Goal: Transaction & Acquisition: Purchase product/service

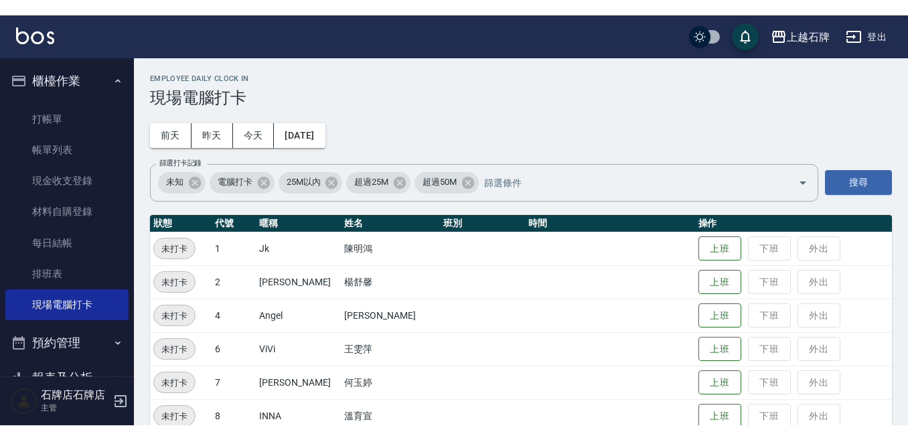
scroll to position [201, 0]
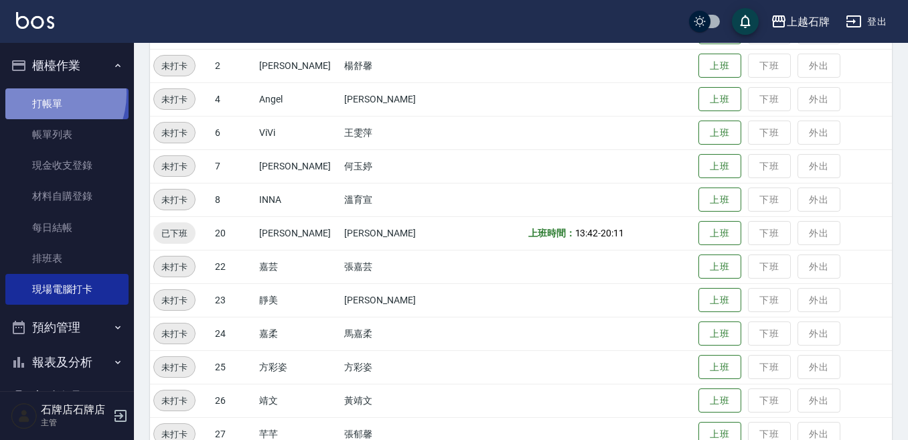
click at [41, 94] on link "打帳單" at bounding box center [66, 103] width 123 height 31
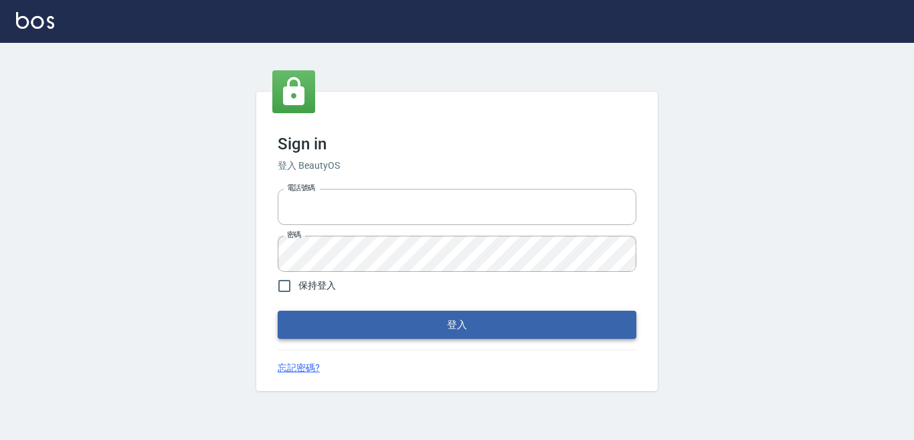
type input "0228278166"
click at [561, 325] on button "登入" at bounding box center [457, 325] width 359 height 28
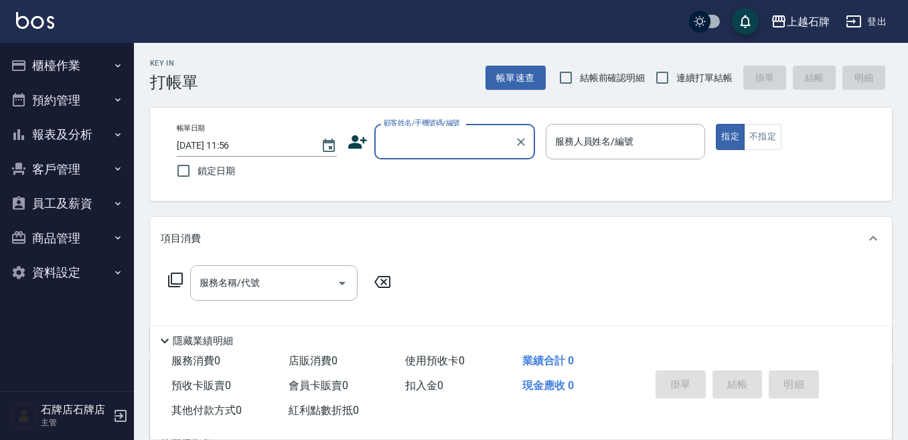
click at [475, 135] on input "顧客姓名/手機號碼/編號" at bounding box center [444, 141] width 129 height 23
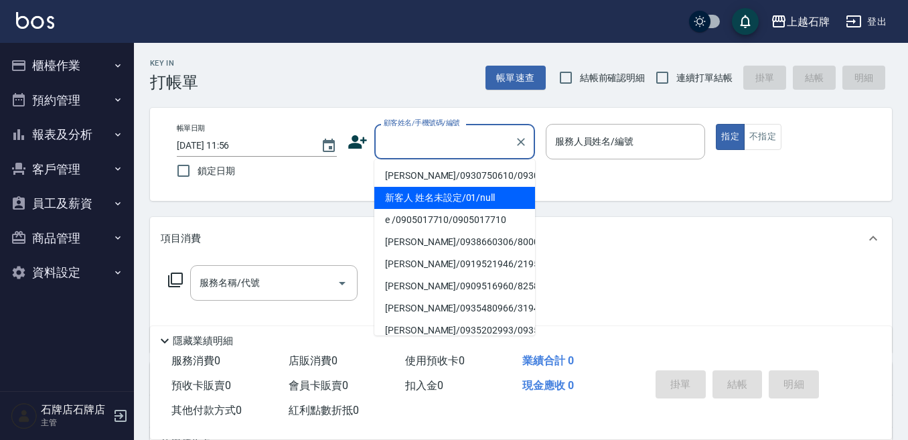
click at [502, 209] on li "新客人 姓名未設定/01/null" at bounding box center [454, 198] width 161 height 22
type input "新客人 姓名未設定/01/null"
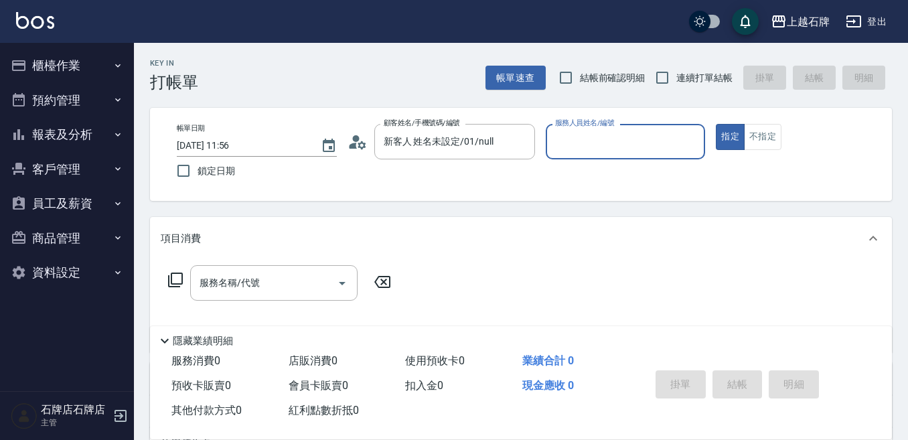
click at [592, 137] on input "服務人員姓名/編號" at bounding box center [625, 141] width 148 height 23
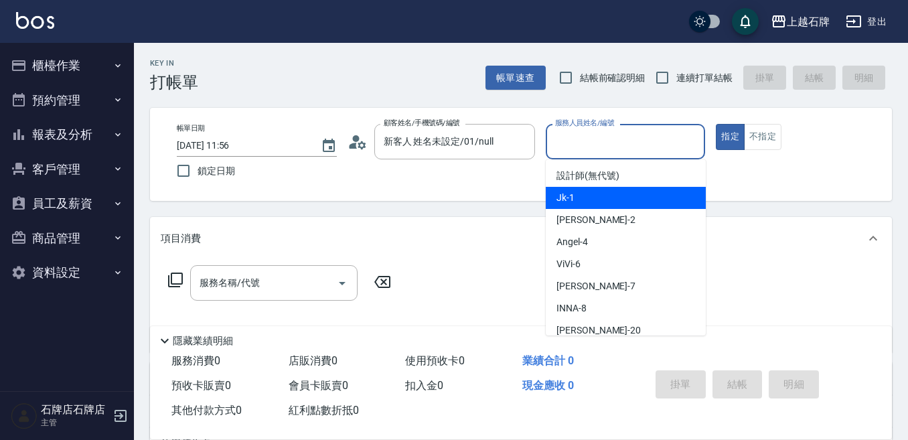
click at [600, 197] on div "Jk -1" at bounding box center [625, 198] width 160 height 22
type input "Jk-1"
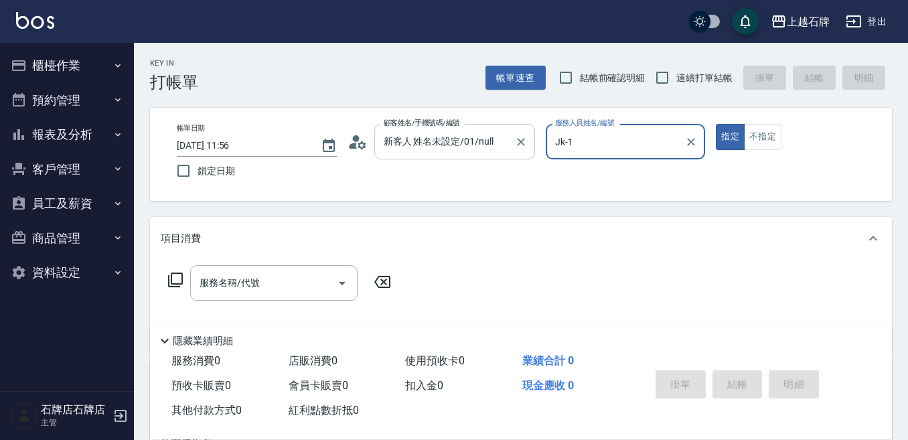
drag, startPoint x: 520, startPoint y: 141, endPoint x: 444, endPoint y: 143, distance: 75.7
click at [520, 141] on icon "Clear" at bounding box center [521, 142] width 8 height 8
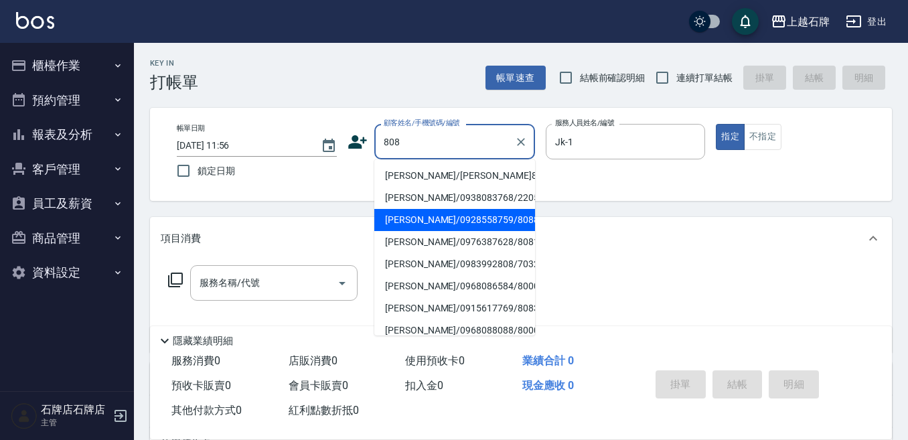
click at [411, 230] on li "[PERSON_NAME]/0928558759/8088" at bounding box center [454, 220] width 161 height 22
type input "[PERSON_NAME]/0928558759/8088"
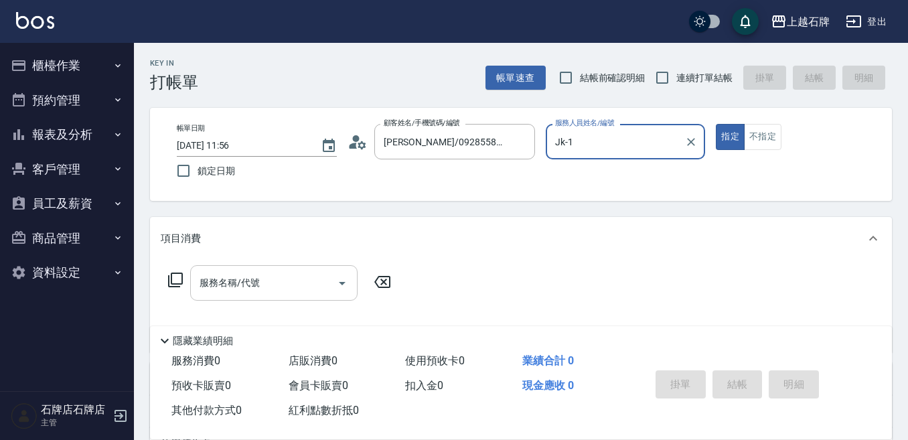
drag, startPoint x: 260, startPoint y: 300, endPoint x: 256, endPoint y: 288, distance: 12.1
click at [260, 299] on div "服務名稱/代號" at bounding box center [273, 282] width 167 height 35
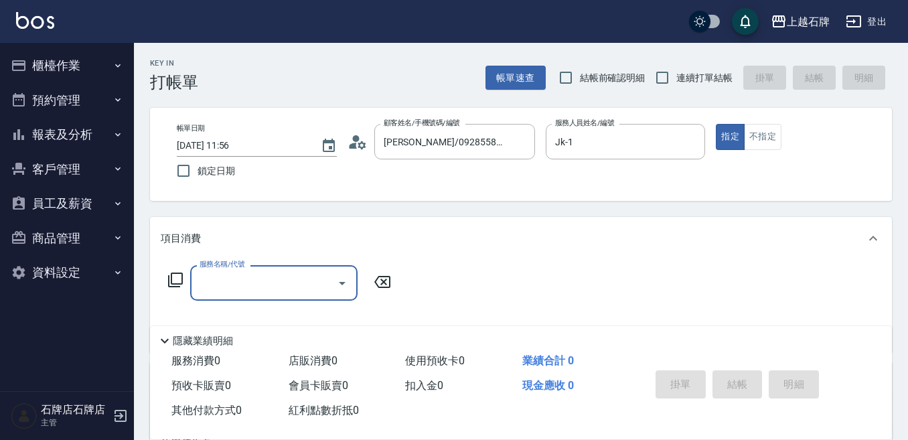
click at [257, 288] on input "服務名稱/代號" at bounding box center [263, 282] width 135 height 23
click at [272, 282] on input "服務名稱/代號" at bounding box center [263, 282] width 135 height 23
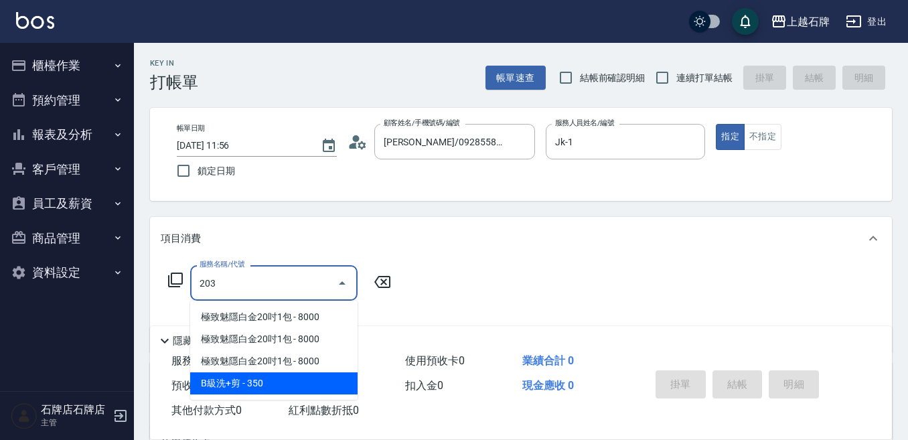
click at [276, 376] on span "B級洗+剪 - 350" at bounding box center [273, 383] width 167 height 22
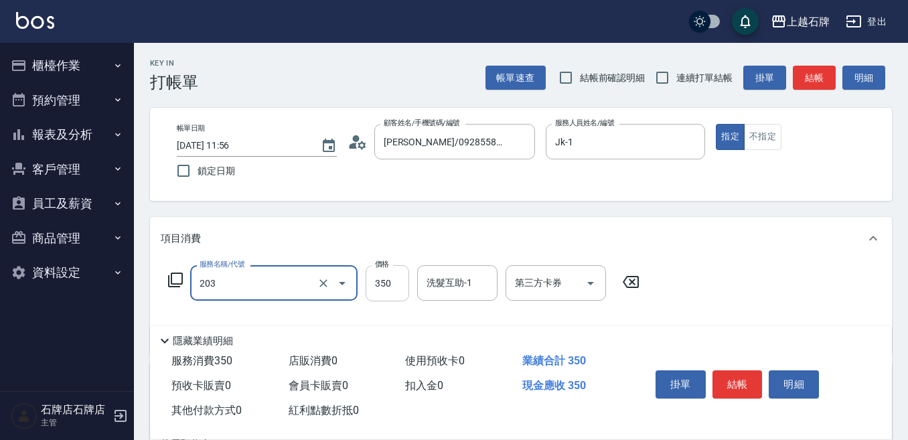
type input "B級洗+剪(203)"
drag, startPoint x: 398, startPoint y: 293, endPoint x: 406, endPoint y: 287, distance: 10.0
click at [398, 293] on input "350" at bounding box center [387, 283] width 44 height 36
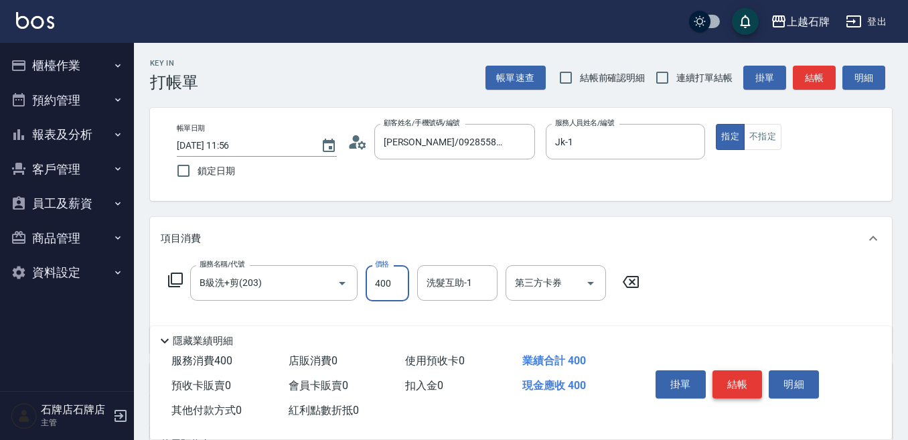
type input "400"
click at [728, 370] on button "結帳" at bounding box center [737, 384] width 50 height 28
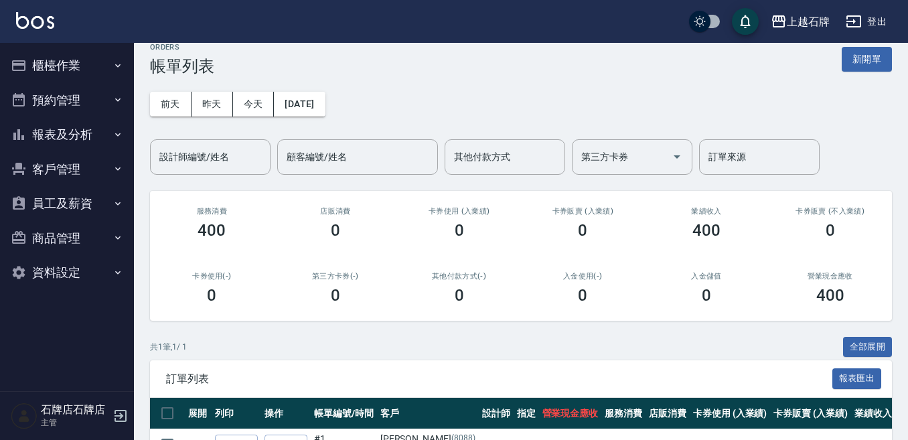
scroll to position [101, 0]
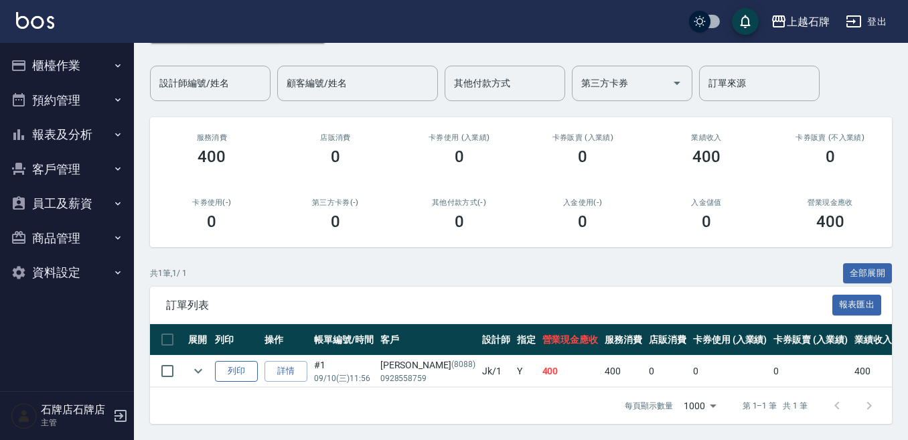
drag, startPoint x: 233, startPoint y: 361, endPoint x: 247, endPoint y: 363, distance: 14.1
click at [235, 361] on button "列印" at bounding box center [236, 371] width 43 height 21
click at [64, 144] on button "報表及分析" at bounding box center [66, 134] width 123 height 35
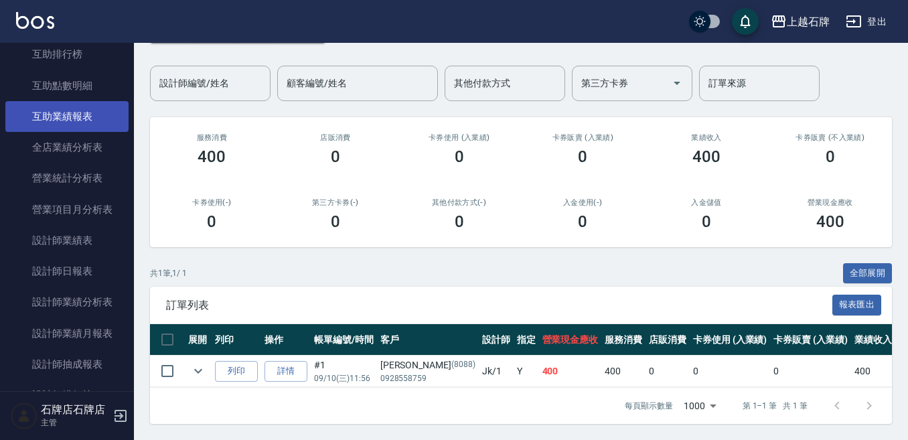
scroll to position [469, 0]
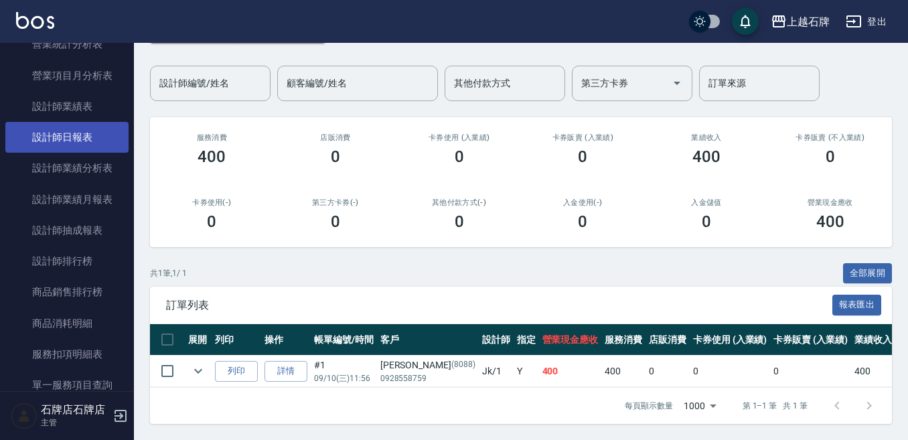
click at [74, 139] on link "設計師日報表" at bounding box center [66, 137] width 123 height 31
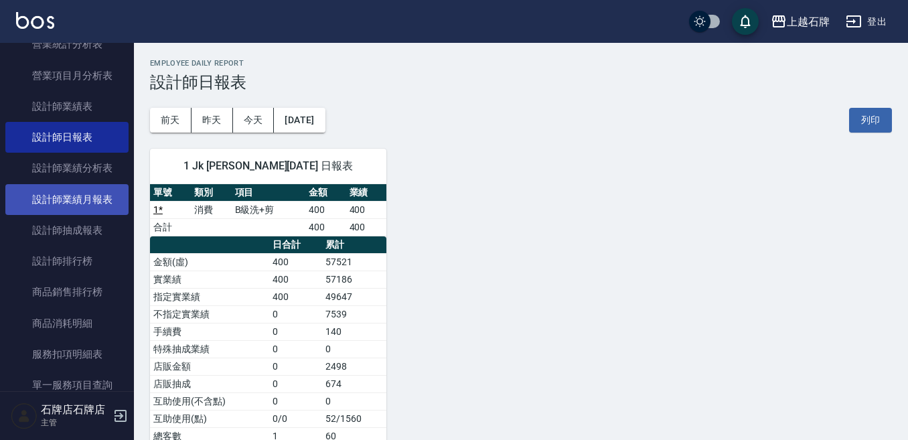
click at [86, 184] on link "設計師業績月報表" at bounding box center [66, 199] width 123 height 31
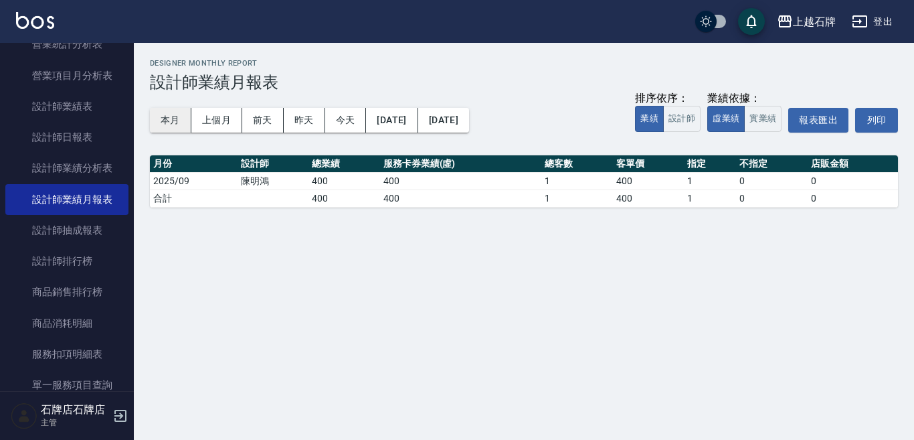
click at [181, 123] on button "本月" at bounding box center [170, 120] width 41 height 25
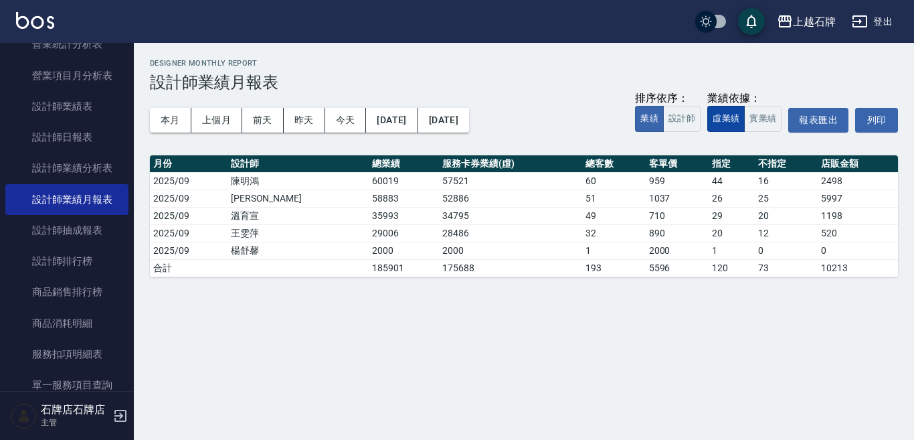
click at [744, 121] on button "虛業績" at bounding box center [725, 119] width 37 height 26
click at [752, 121] on button "實業績" at bounding box center [762, 119] width 37 height 26
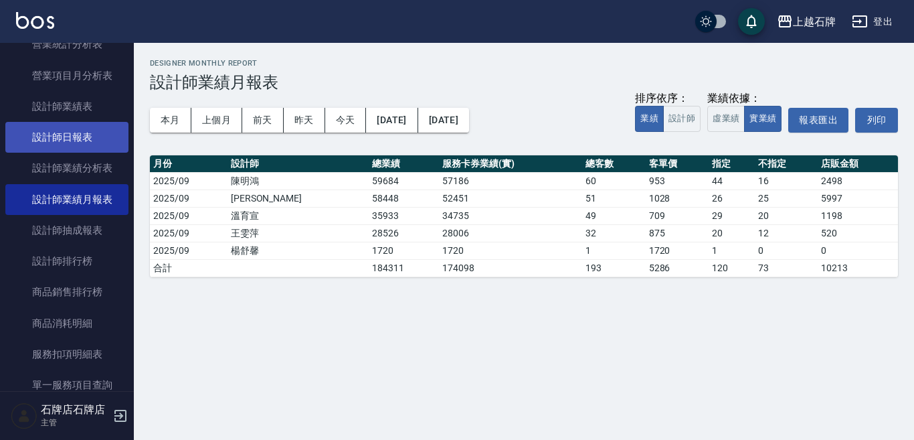
click at [110, 144] on link "設計師日報表" at bounding box center [66, 137] width 123 height 31
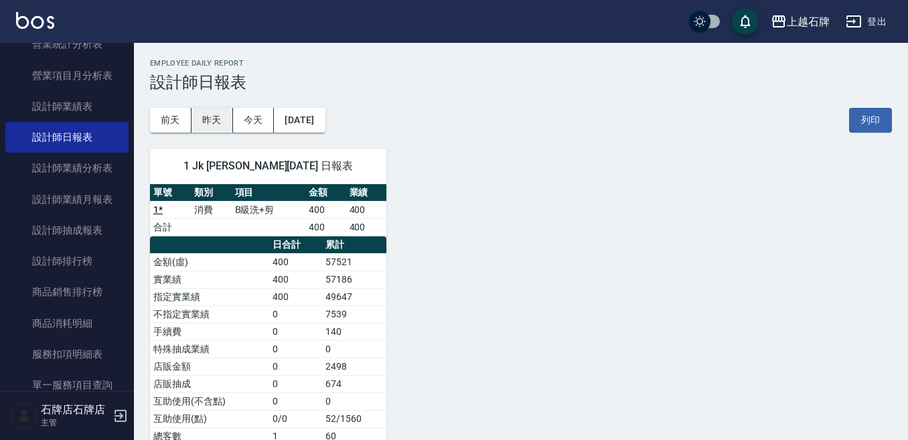
click at [206, 126] on button "昨天" at bounding box center [211, 120] width 41 height 25
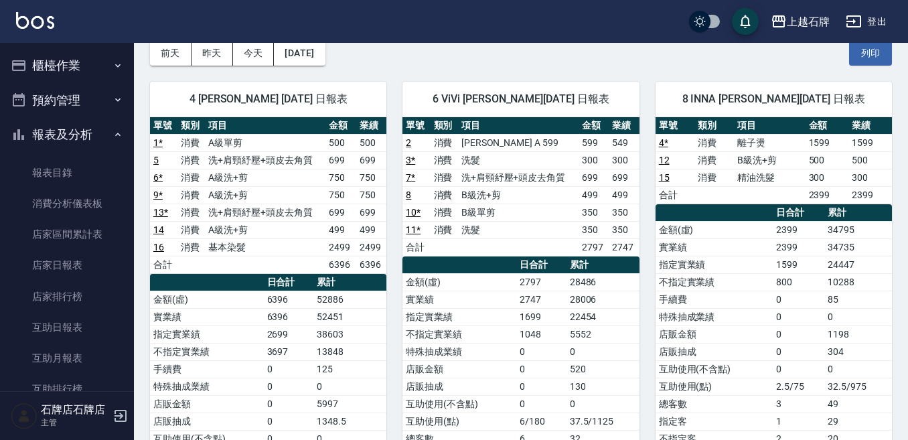
click at [114, 81] on button "櫃檯作業" at bounding box center [66, 65] width 123 height 35
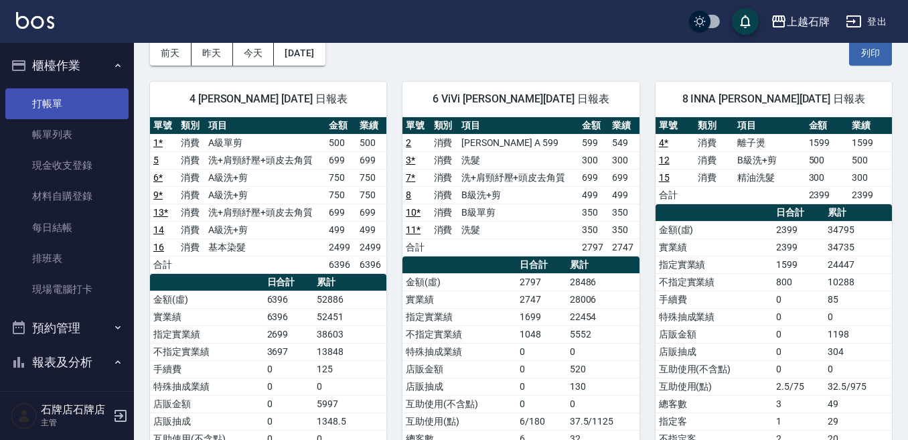
click at [101, 118] on link "打帳單" at bounding box center [66, 103] width 123 height 31
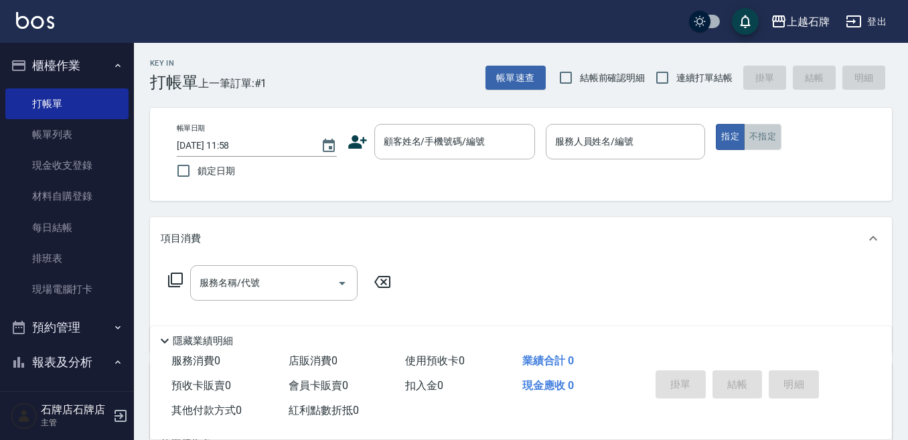
click at [757, 131] on button "不指定" at bounding box center [762, 137] width 37 height 26
click at [388, 97] on div "Key In 打帳單 上一筆訂單:#1 帳單速查 結帳前確認明細 連續打單結帳 掛單 結帳 明細 帳單日期 [DATE] 11:58 鎖定日期 顧客姓名/手機…" at bounding box center [521, 347] width 774 height 609
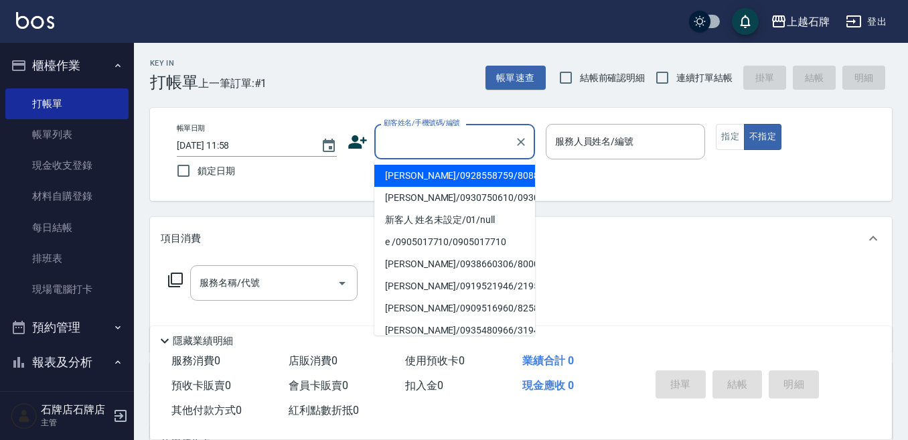
click at [473, 135] on input "顧客姓名/手機號碼/編號" at bounding box center [444, 141] width 129 height 23
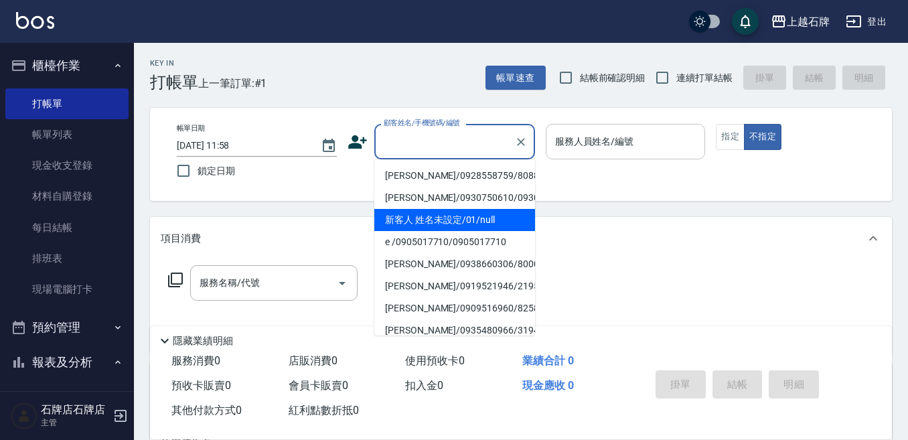
drag, startPoint x: 466, startPoint y: 232, endPoint x: 649, endPoint y: 133, distance: 208.2
click at [466, 231] on li "新客人 姓名未設定/01/null" at bounding box center [454, 220] width 161 height 22
type input "新客人 姓名未設定/01/null"
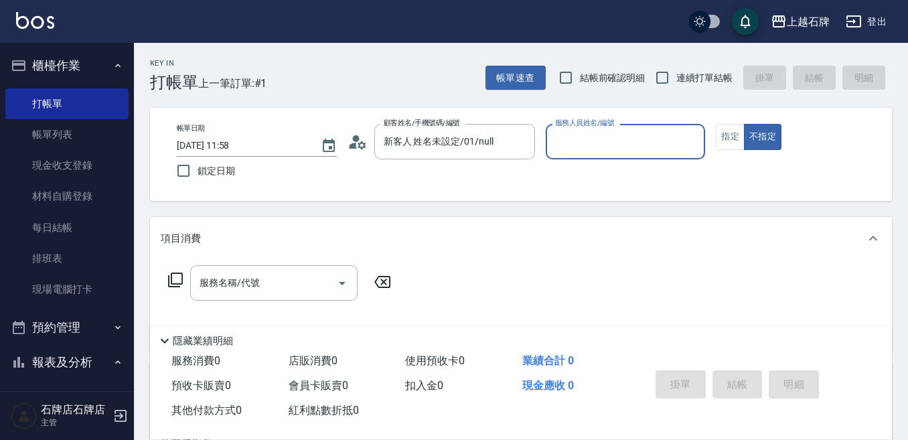
click at [646, 139] on input "服務人員姓名/編號" at bounding box center [625, 141] width 148 height 23
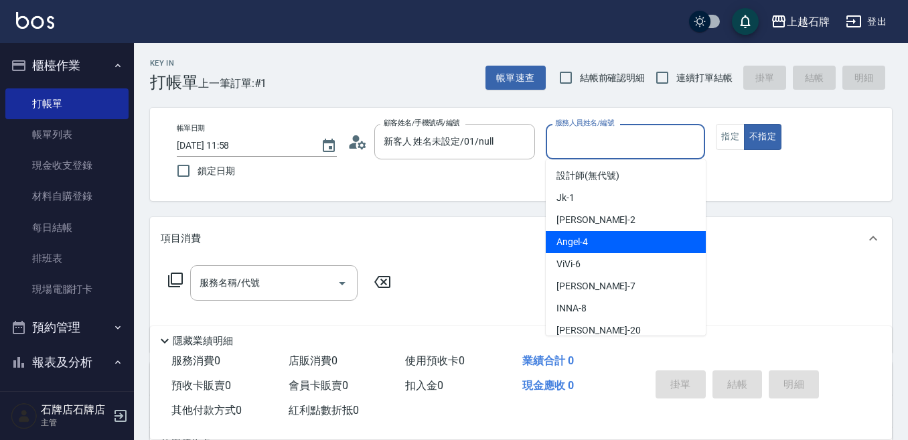
click at [615, 236] on div "[PERSON_NAME] -4" at bounding box center [625, 242] width 160 height 22
type input "[PERSON_NAME]-4"
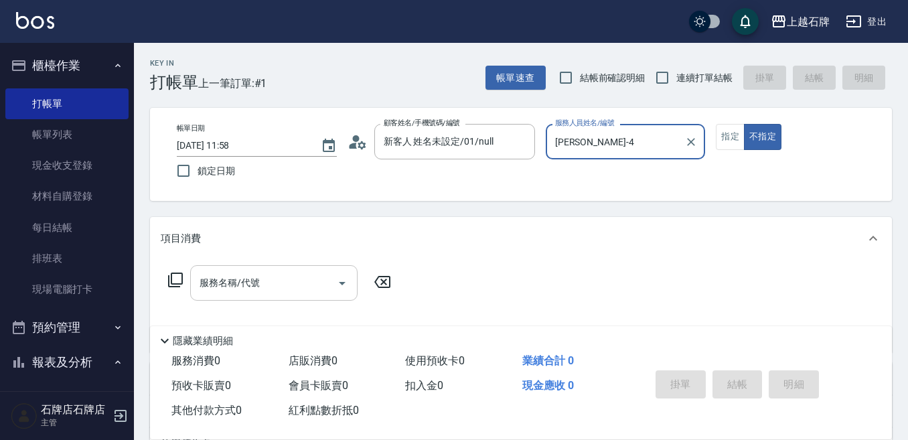
click at [285, 281] on input "服務名稱/代號" at bounding box center [263, 282] width 135 height 23
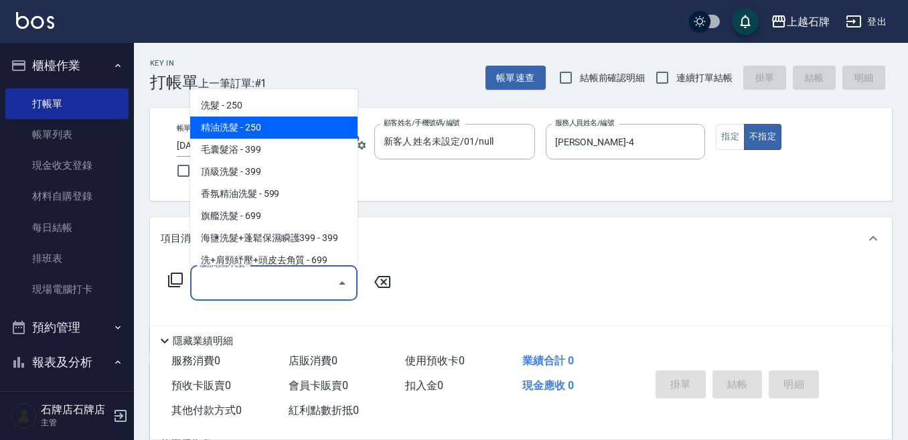
click at [301, 130] on span "精油洗髮 - 250" at bounding box center [273, 127] width 167 height 22
type input "精油洗髮(102)"
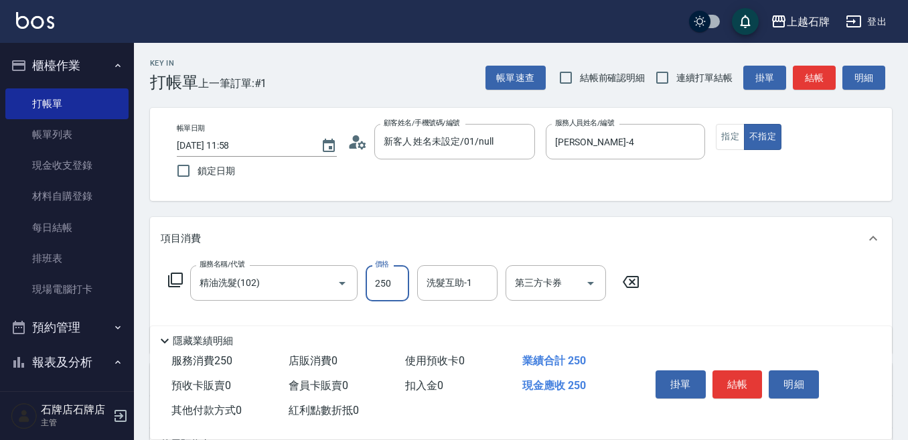
click at [374, 282] on input "250" at bounding box center [387, 283] width 44 height 36
type input "300"
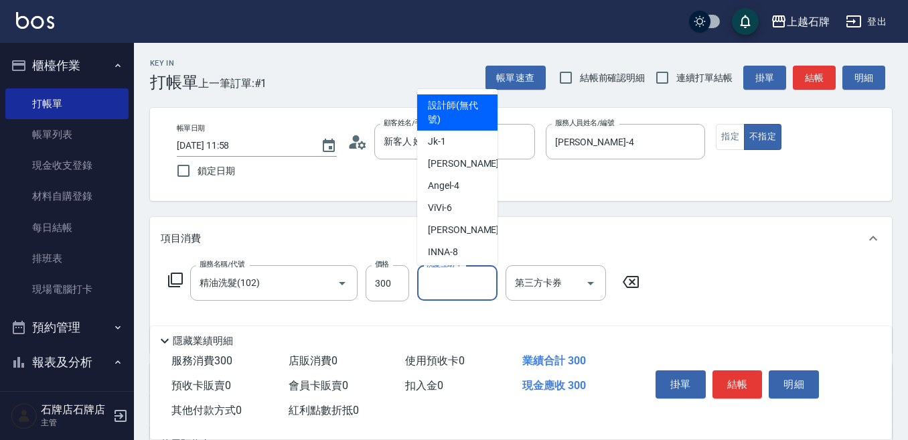
click at [456, 286] on input "洗髮互助-1" at bounding box center [457, 282] width 68 height 23
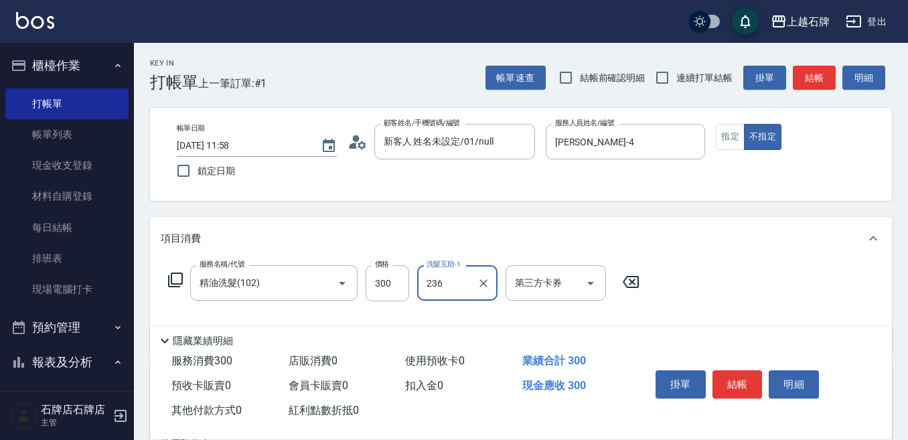
click at [445, 284] on input "236" at bounding box center [447, 282] width 48 height 23
click at [450, 282] on input "236" at bounding box center [447, 282] width 48 height 23
click at [456, 282] on input "236" at bounding box center [447, 282] width 48 height 23
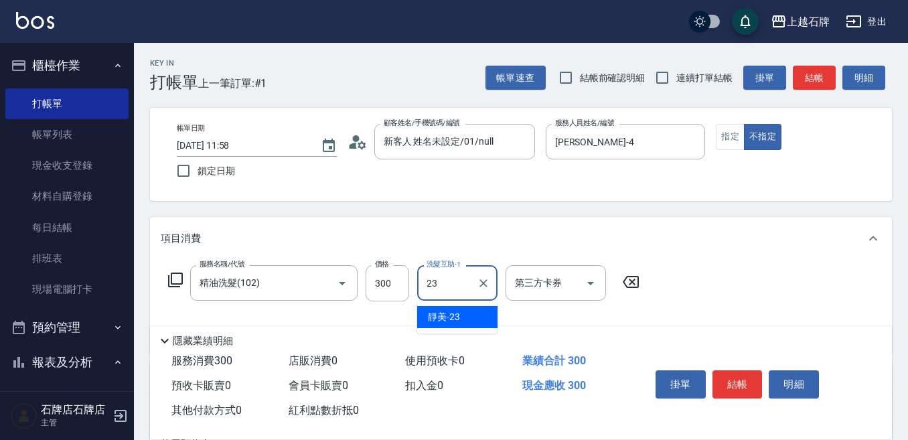
click at [460, 315] on div "靜美 -23" at bounding box center [457, 317] width 80 height 22
type input "靜美-23"
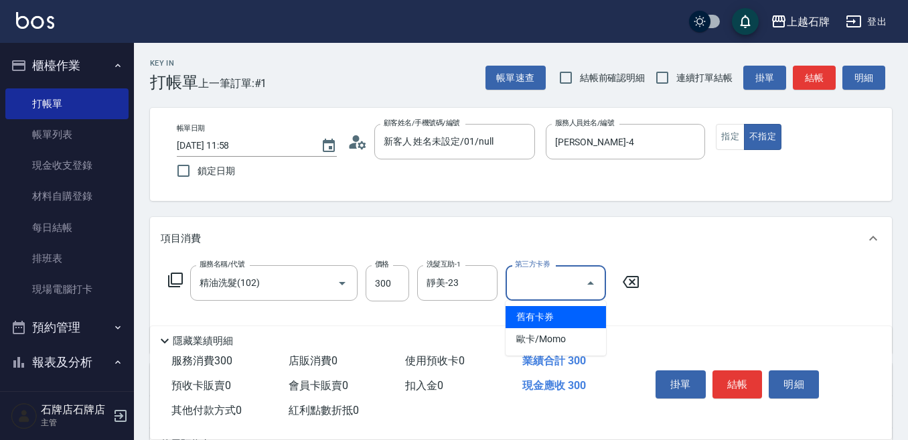
click at [560, 282] on input "第三方卡券" at bounding box center [545, 282] width 68 height 23
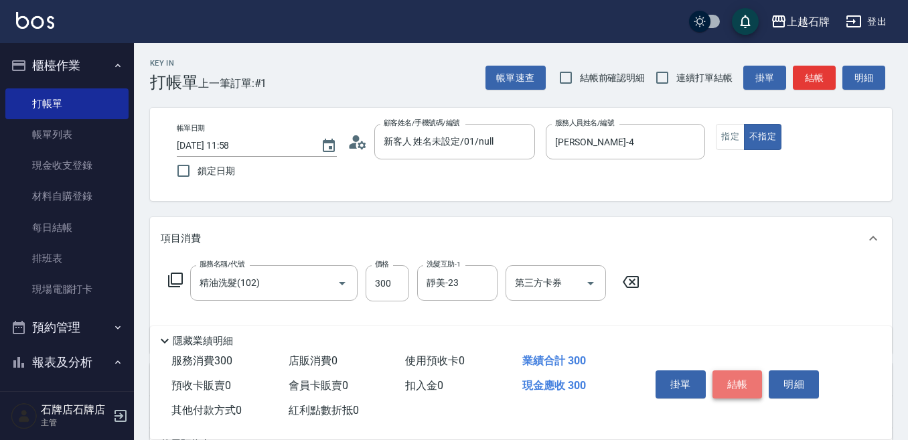
click at [744, 379] on button "結帳" at bounding box center [737, 384] width 50 height 28
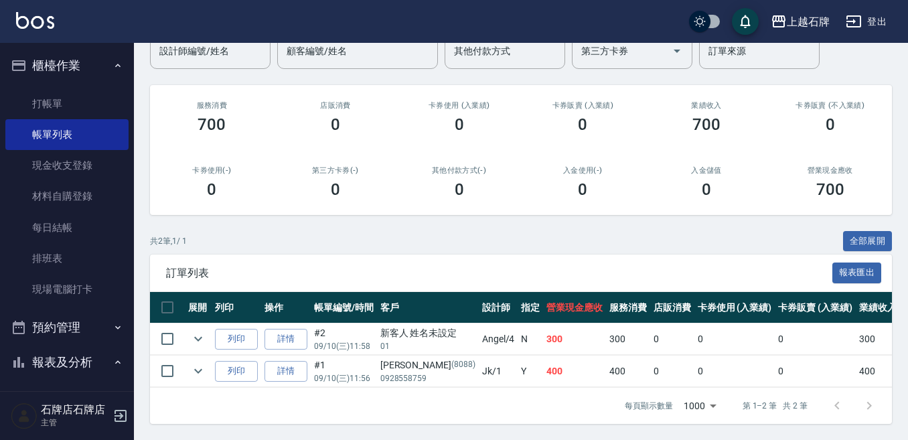
scroll to position [133, 0]
click at [242, 329] on button "列印" at bounding box center [236, 339] width 43 height 21
drag, startPoint x: 657, startPoint y: 307, endPoint x: 554, endPoint y: 377, distance: 123.8
